Goal: Task Accomplishment & Management: Manage account settings

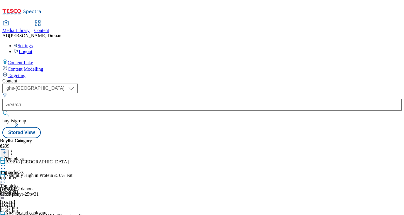
select select "ghs-uk"
click at [20, 124] on button "button" at bounding box center [17, 126] width 6 height 4
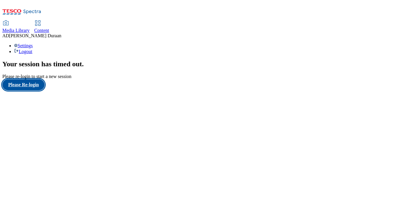
click at [31, 90] on button "Please Re-login" at bounding box center [23, 84] width 42 height 11
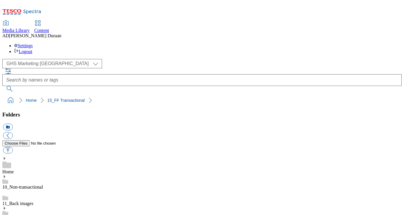
select select "flare-ghs-mktg"
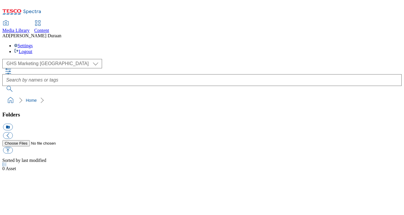
select select "flare-ghs-mktg"
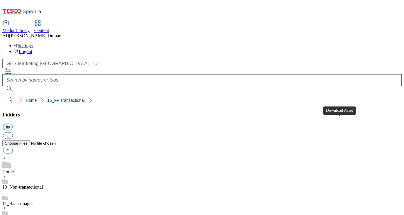
scroll to position [34, 0]
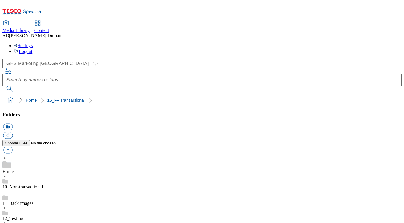
scroll to position [179, 0]
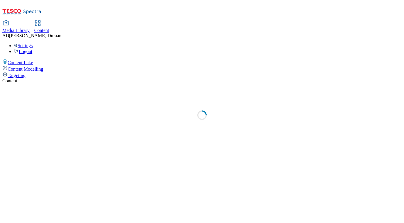
select select "ghs-[GEOGRAPHIC_DATA]"
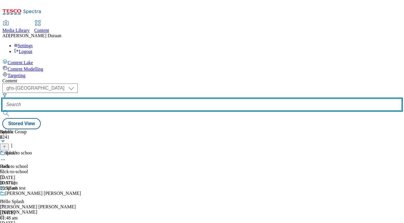
click at [149, 99] on input "text" at bounding box center [202, 105] width 400 height 12
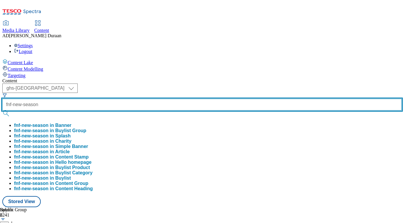
type input "fnf-new-season"
click at [2, 111] on button "submit" at bounding box center [6, 114] width 8 height 6
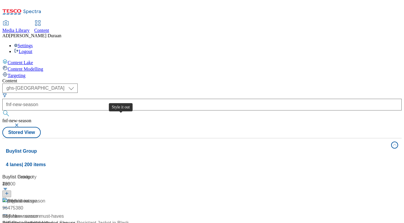
click at [30, 198] on span "Style it out" at bounding box center [19, 201] width 22 height 7
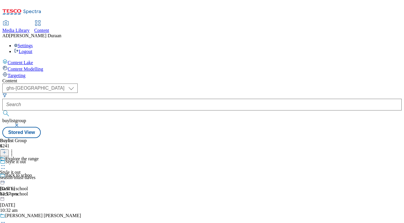
click at [39, 156] on div "Explore the range Style it out season-must-haves 11 Sept 2025 12:57 pm" at bounding box center [19, 176] width 39 height 40
click at [6, 176] on icon at bounding box center [3, 179] width 6 height 6
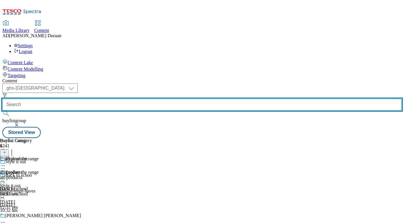
click at [155, 99] on input "text" at bounding box center [202, 105] width 400 height 12
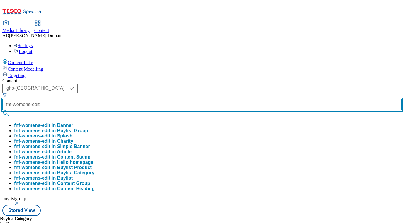
type input "fnf-womens-edit"
click at [2, 111] on button "submit" at bounding box center [6, 114] width 8 height 6
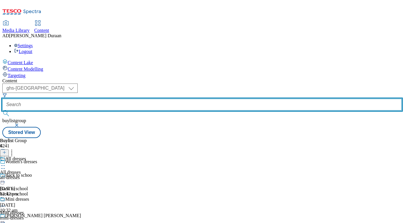
click at [145, 99] on input "text" at bounding box center [202, 105] width 400 height 12
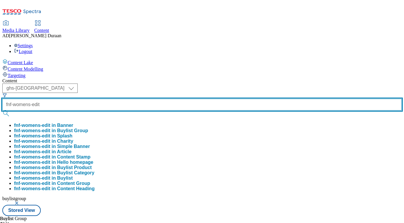
type input "fnf-womens-edit"
click at [2, 111] on button "submit" at bounding box center [6, 114] width 8 height 6
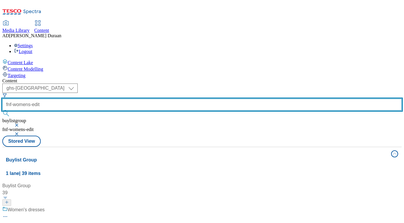
scroll to position [65, 0]
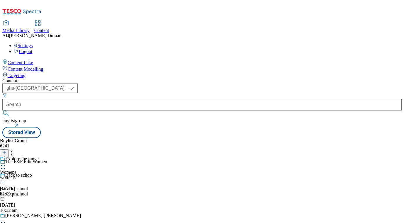
click at [6, 163] on icon at bounding box center [3, 166] width 6 height 6
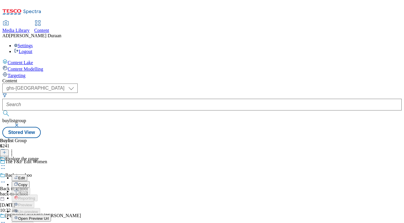
click at [25, 176] on span "Edit" at bounding box center [21, 178] width 7 height 4
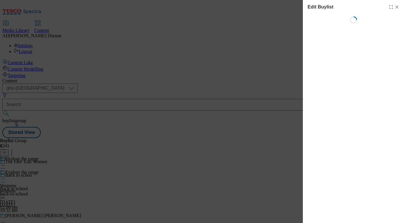
select select "tactical"
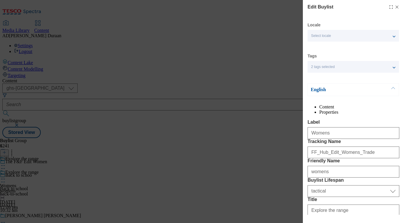
select select "Banner"
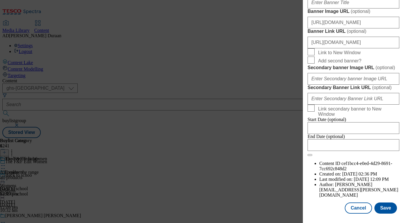
scroll to position [524, 0]
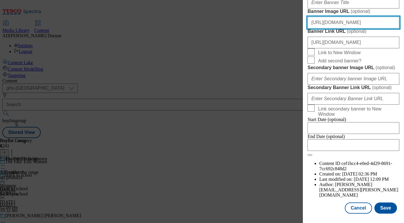
click at [361, 28] on input "https://digitalcontent.api.tesco.com/v2/media/ghs-mktg/5ff4317c-01fe-47a0-be2d-…" at bounding box center [354, 23] width 92 height 12
paste input "https://digitalcontent.api.tesco.com/v2/media/ghs-mktg/bbeaf752-314e-45f8-80ee-…"
type input "https://digitalcontent.api.tesco.com/v2/media/ghs-mktg/bbeaf752-314e-45f8-80ee-…"
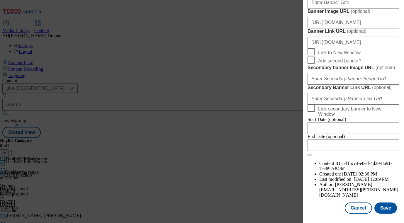
click at [388, 208] on button "Save" at bounding box center [386, 208] width 23 height 11
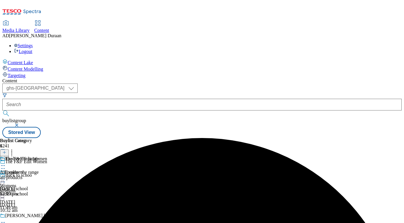
click at [6, 176] on icon at bounding box center [3, 179] width 6 height 6
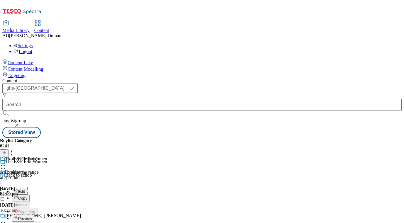
click at [32, 216] on span "Preview" at bounding box center [25, 218] width 14 height 4
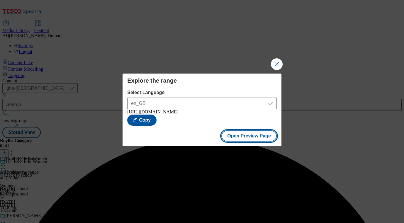
click at [252, 139] on button "Open Preview Page" at bounding box center [248, 136] width 55 height 11
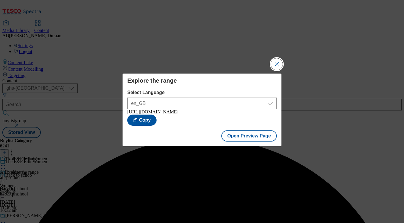
drag, startPoint x: 276, startPoint y: 62, endPoint x: 215, endPoint y: 18, distance: 75.5
click at [276, 62] on button "Close Modal" at bounding box center [277, 64] width 12 height 12
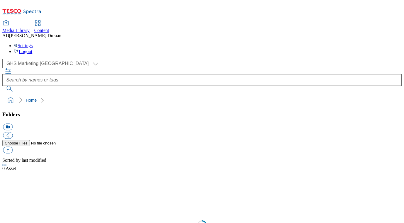
select select "flare-ghs-mktg"
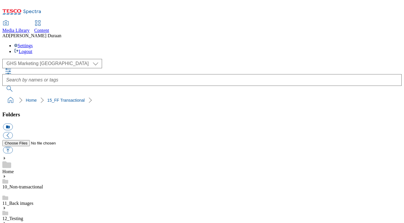
scroll to position [43, 0]
